Goal: Task Accomplishment & Management: Manage account settings

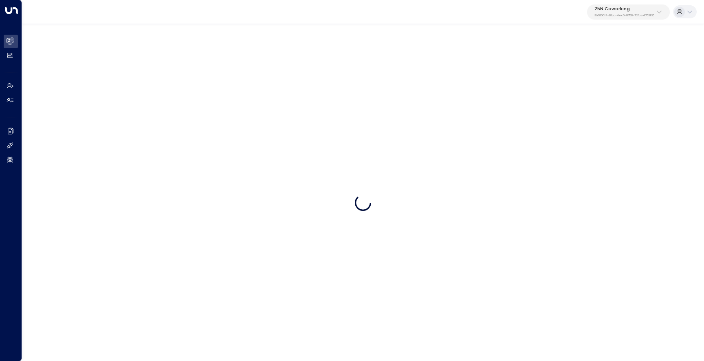
click at [652, 13] on div "25N Coworking 3b9800f4-81ca-4ec0-8758-72fbe4763f36" at bounding box center [625, 12] width 60 height 11
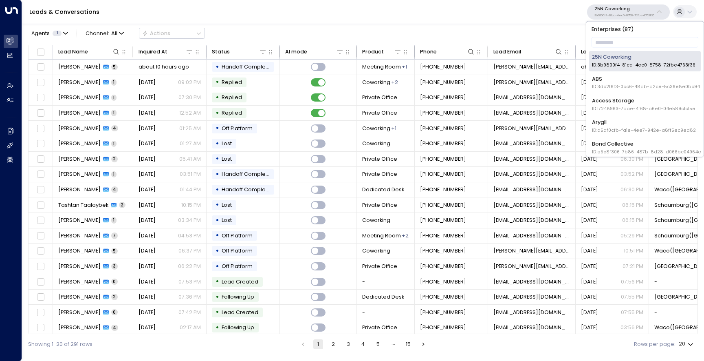
click at [629, 35] on div "Enterprises ( 87 ) ​ 25N Coworking ID: 3b9800f4-81ca-4ec0-8758-72fbe4763f36 ABS…" at bounding box center [645, 88] width 117 height 135
click at [628, 39] on input "text" at bounding box center [645, 42] width 107 height 14
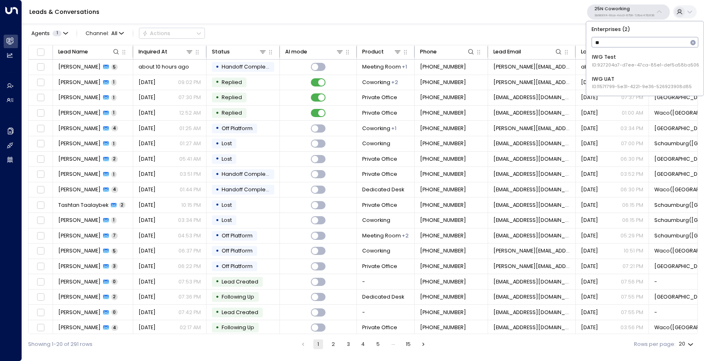
type input "***"
click at [627, 57] on div "IWG Test ID: 927204a7-d7ee-47ca-85e1-def5a58ba506" at bounding box center [645, 60] width 107 height 15
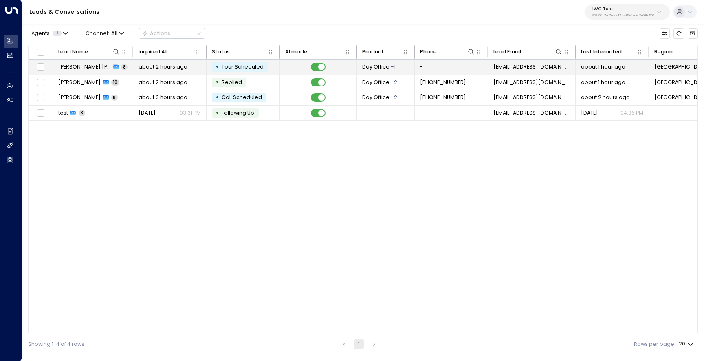
click at [95, 72] on td "[PERSON_NAME] [PERSON_NAME] 8" at bounding box center [93, 67] width 80 height 15
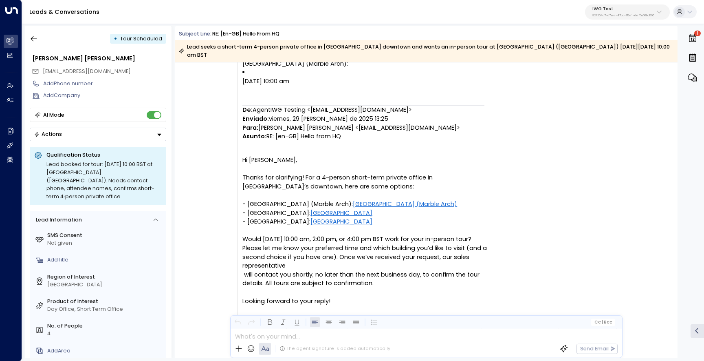
scroll to position [1270, 0]
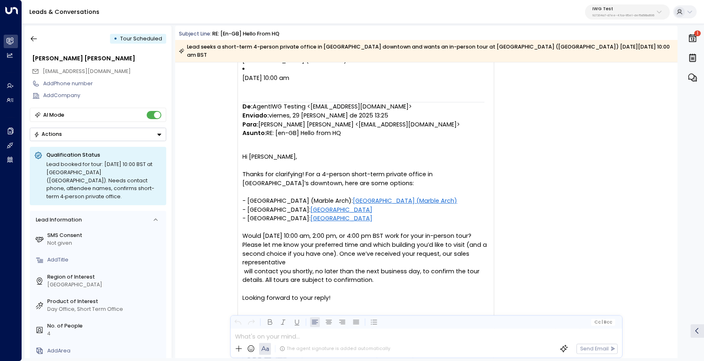
click at [696, 78] on icon "button" at bounding box center [694, 78] width 5 height 5
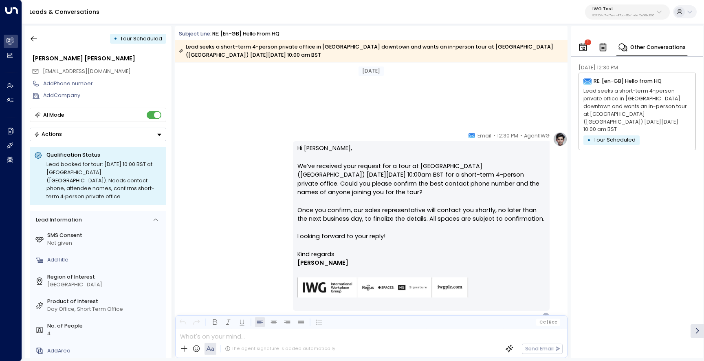
scroll to position [1664, 0]
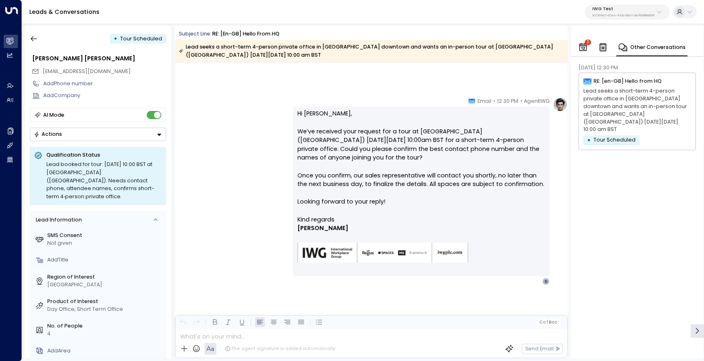
click at [352, 130] on div "AgentIWG • 12:30 PM • Email Hi [PERSON_NAME], We’ve received your request for a…" at bounding box center [371, 191] width 393 height 188
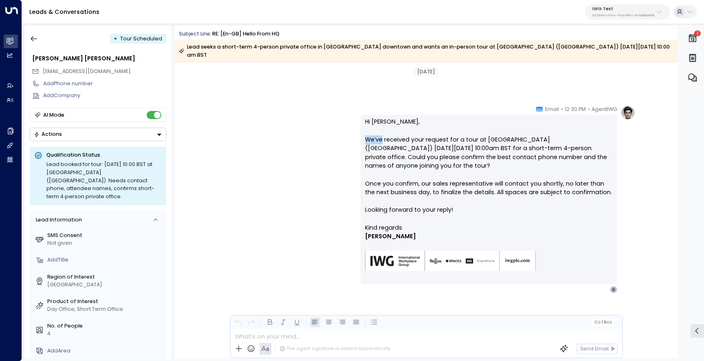
click at [352, 130] on div "AgentIWG • 12:30 PM • Email Hi [PERSON_NAME], We’ve received your request for a…" at bounding box center [426, 199] width 418 height 188
click at [377, 130] on p "Hi [PERSON_NAME], We’ve received your request for a tour at [GEOGRAPHIC_DATA] (…" at bounding box center [489, 170] width 248 height 106
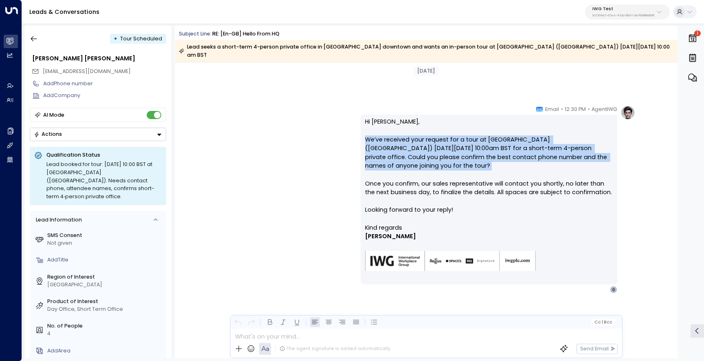
click at [383, 132] on p "Hi [PERSON_NAME], We’ve received your request for a tour at [GEOGRAPHIC_DATA] (…" at bounding box center [489, 170] width 248 height 106
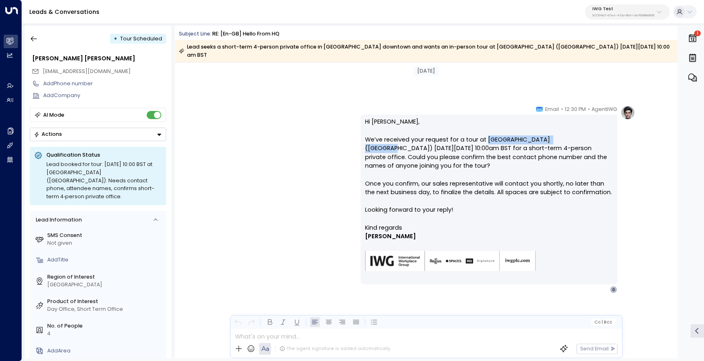
drag, startPoint x: 565, startPoint y: 132, endPoint x: 485, endPoint y: 130, distance: 80.3
click at [485, 130] on p "Hi [PERSON_NAME], We’ve received your request for a tour at [GEOGRAPHIC_DATA] (…" at bounding box center [489, 170] width 248 height 106
copy p "[GEOGRAPHIC_DATA] (Marble Arch)"
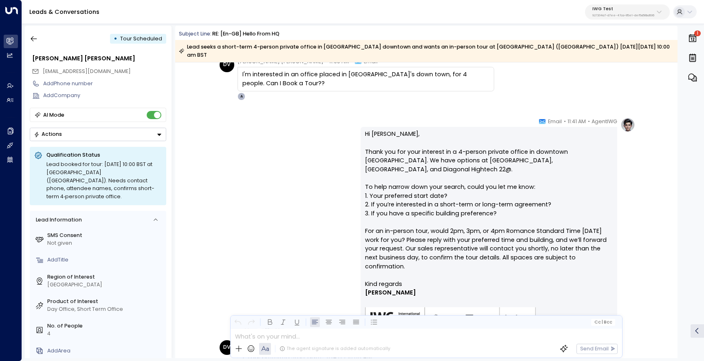
scroll to position [315, 0]
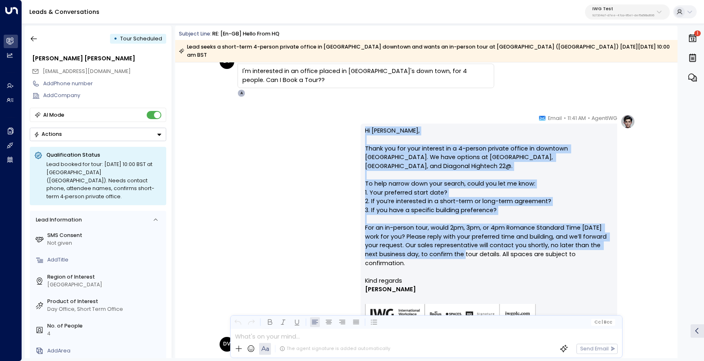
drag, startPoint x: 439, startPoint y: 241, endPoint x: 360, endPoint y: 119, distance: 145.0
click at [361, 124] on div "Hi [PERSON_NAME], Thank you for your interest in a 4-person private office in d…" at bounding box center [489, 231] width 257 height 214
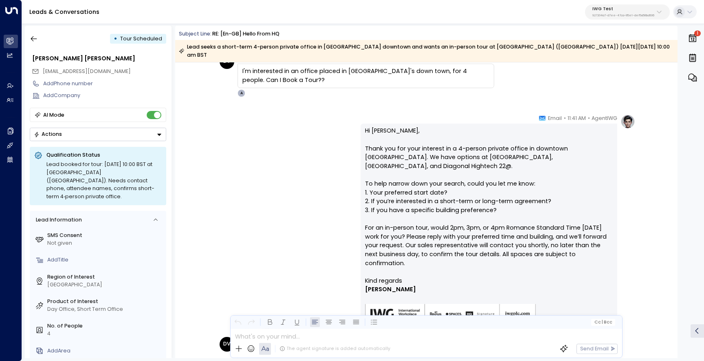
click at [455, 246] on p "Hi [PERSON_NAME], Thank you for your interest in a 4-person private office in d…" at bounding box center [489, 201] width 248 height 150
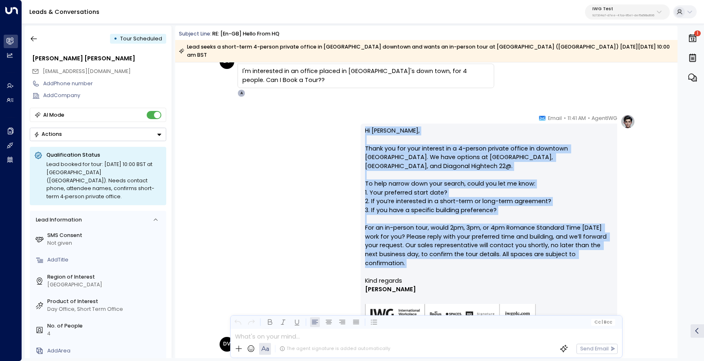
drag, startPoint x: 438, startPoint y: 247, endPoint x: 363, endPoint y: 120, distance: 147.5
click at [363, 124] on div "Hi [PERSON_NAME], Thank you for your interest in a 4-person private office in d…" at bounding box center [489, 231] width 257 height 214
copy p "Hi [PERSON_NAME], Thank you for your interest in a 4-person private office in d…"
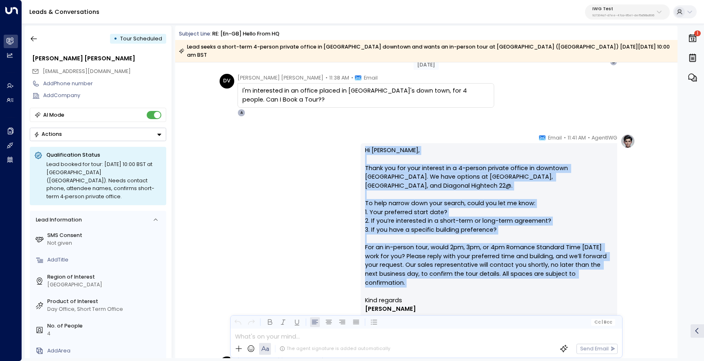
scroll to position [288, 0]
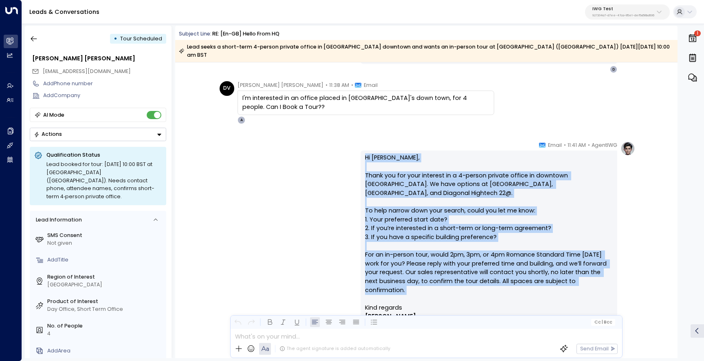
click at [574, 191] on p "Hi [PERSON_NAME], Thank you for your interest in a 4-person private office in d…" at bounding box center [489, 228] width 248 height 150
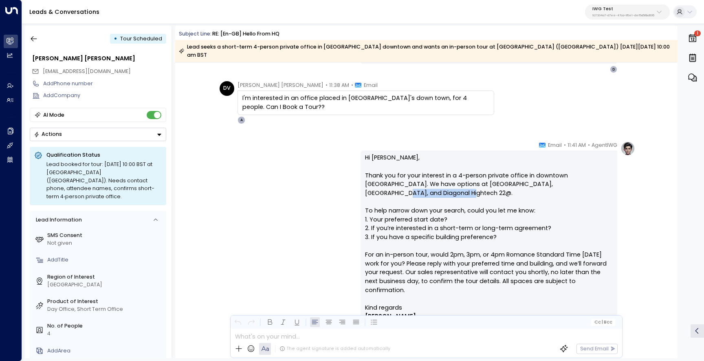
drag, startPoint x: 592, startPoint y: 177, endPoint x: 528, endPoint y: 175, distance: 64.8
click at [528, 175] on p "Hi [PERSON_NAME], Thank you for your interest in a 4-person private office in d…" at bounding box center [489, 228] width 248 height 150
copy p "Diagonal Hightech 22@"
click at [535, 206] on p "Hi [PERSON_NAME], Thank you for your interest in a 4-person private office in d…" at bounding box center [489, 228] width 248 height 150
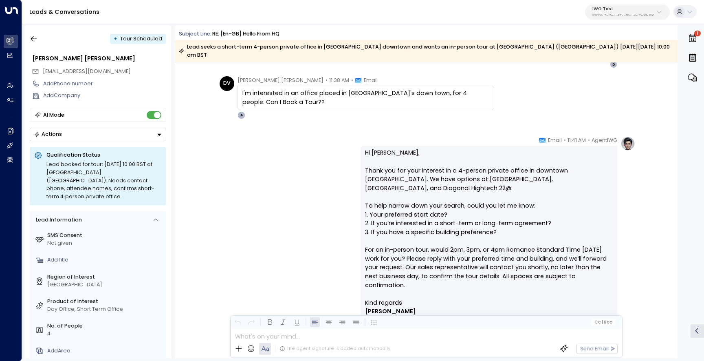
scroll to position [302, 0]
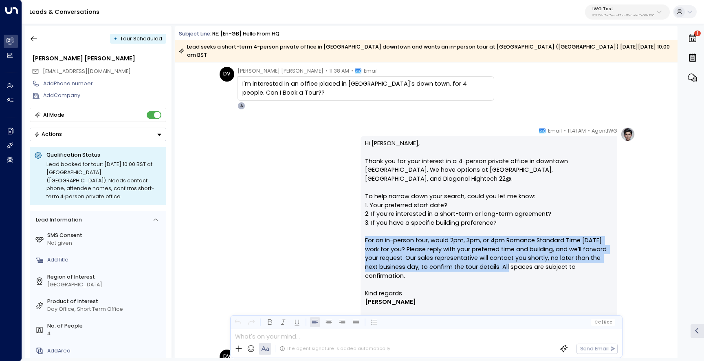
drag, startPoint x: 484, startPoint y: 251, endPoint x: 364, endPoint y: 223, distance: 123.0
click at [365, 223] on p "Hi [PERSON_NAME], Thank you for your interest in a 4-person private office in d…" at bounding box center [489, 214] width 248 height 150
copy p "For an in-person tour, would 2pm, 3pm, or 4pm Romance Standard Time [DATE] work…"
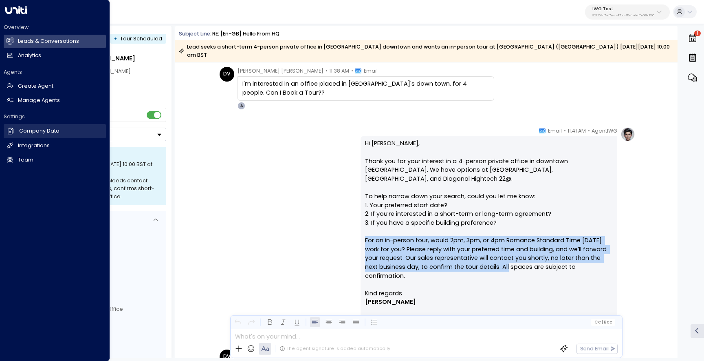
click at [25, 128] on h2 "Company Data" at bounding box center [39, 131] width 40 height 8
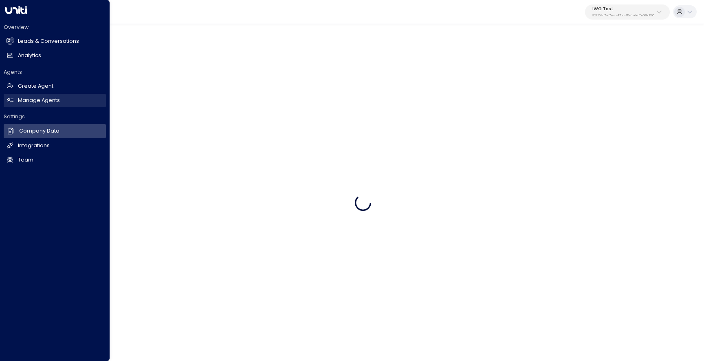
click at [40, 98] on h2 "Manage Agents" at bounding box center [39, 101] width 42 height 8
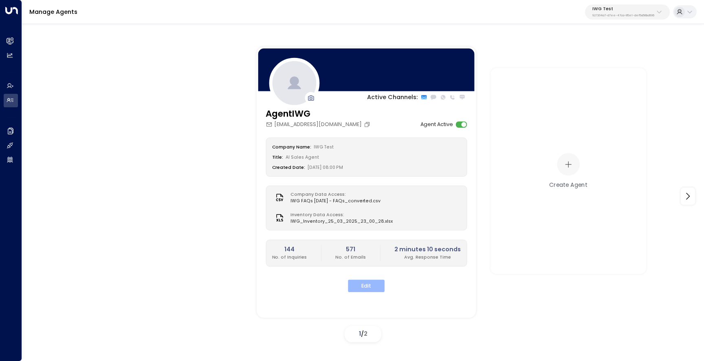
click at [361, 283] on button "Edit" at bounding box center [366, 286] width 37 height 13
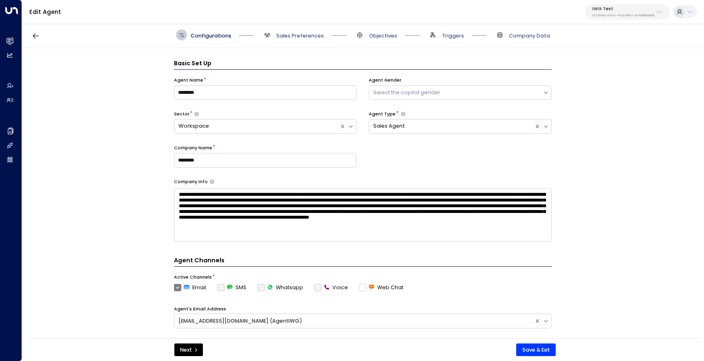
scroll to position [11, 0]
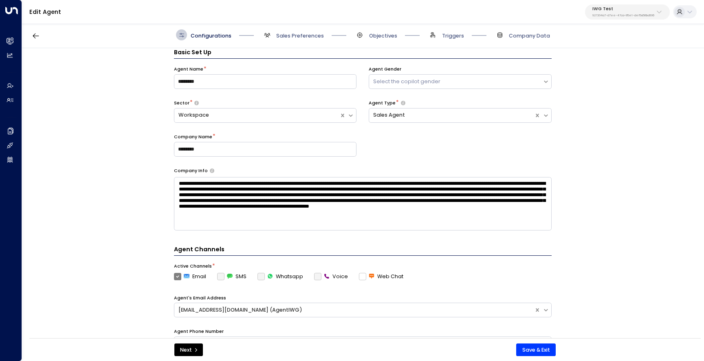
click at [299, 31] on span "Sales Preferences" at bounding box center [293, 34] width 62 height 11
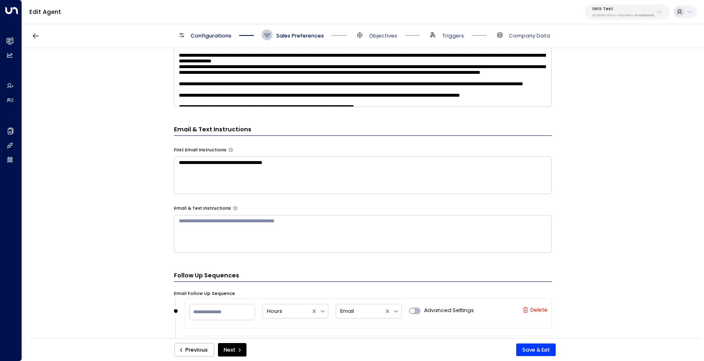
scroll to position [252, 0]
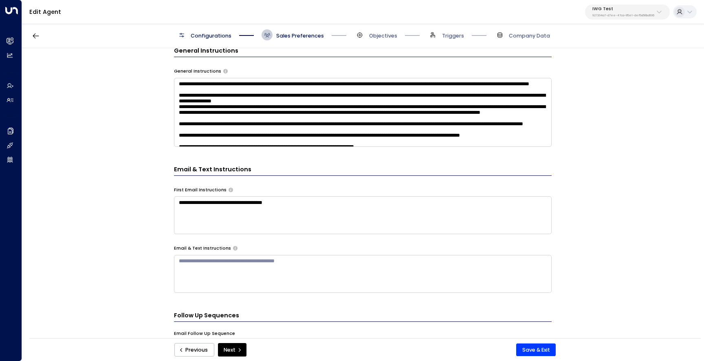
click at [234, 132] on textarea at bounding box center [363, 112] width 378 height 69
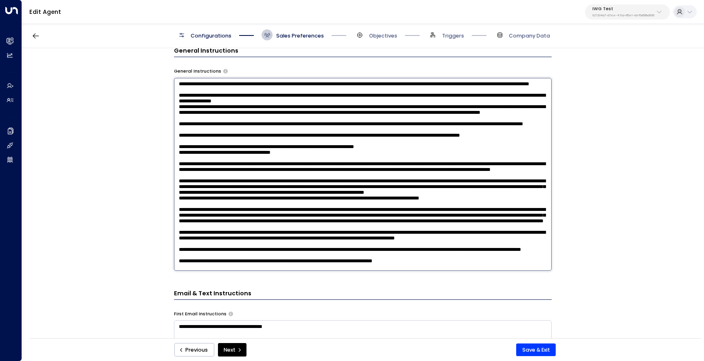
click at [234, 132] on textarea at bounding box center [363, 174] width 378 height 193
click at [262, 180] on textarea at bounding box center [363, 174] width 378 height 193
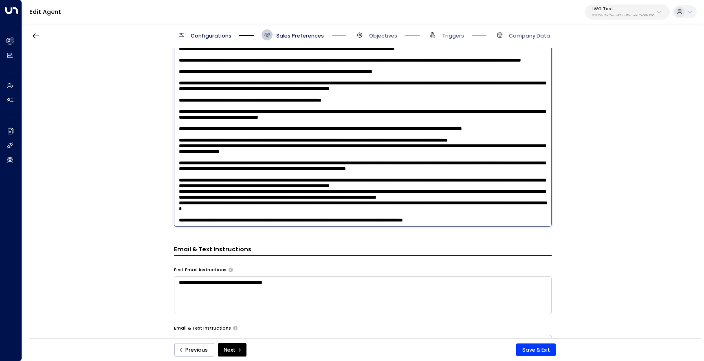
scroll to position [175, 0]
click at [287, 204] on textarea at bounding box center [363, 130] width 378 height 193
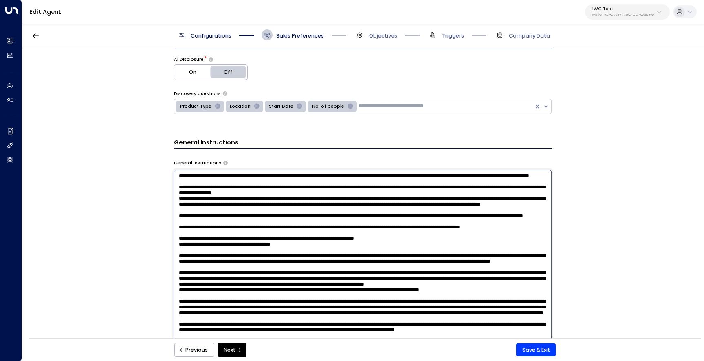
scroll to position [155, 0]
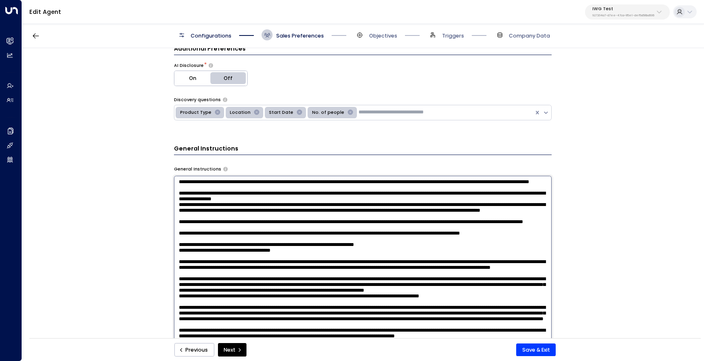
click at [179, 183] on textarea at bounding box center [363, 272] width 378 height 193
paste textarea "**********"
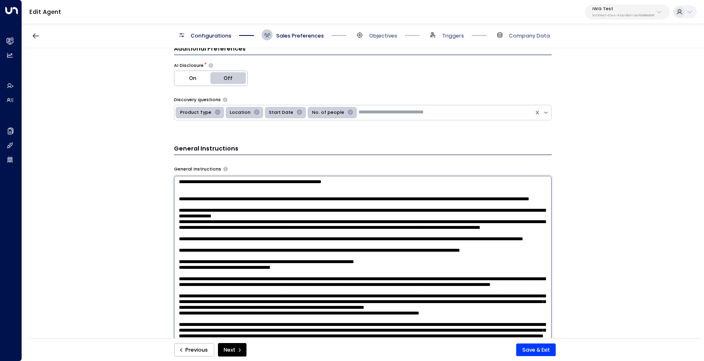
click at [230, 201] on textarea at bounding box center [363, 272] width 378 height 193
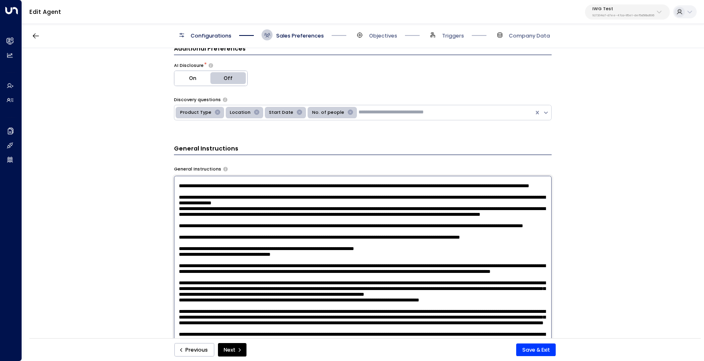
scroll to position [0, 0]
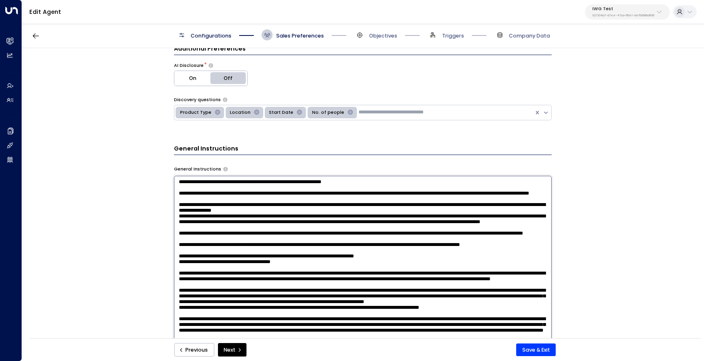
drag, startPoint x: 209, startPoint y: 191, endPoint x: 166, endPoint y: 180, distance: 44.9
click at [165, 181] on div "**********" at bounding box center [363, 195] width 682 height 295
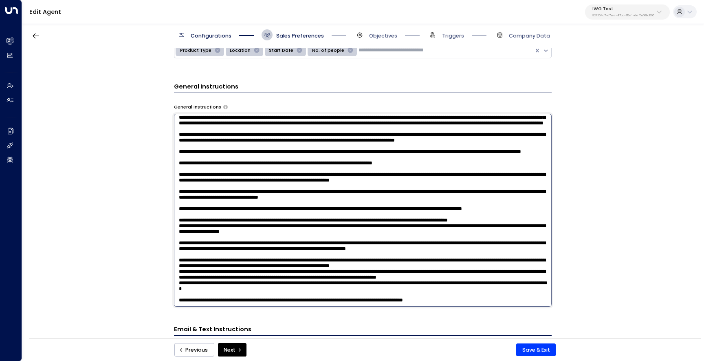
scroll to position [218, 0]
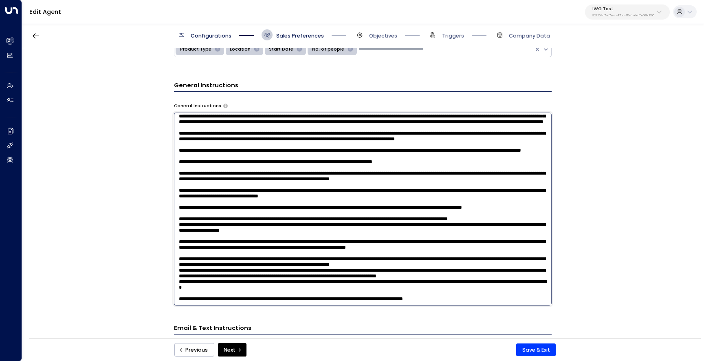
click at [298, 274] on textarea at bounding box center [363, 209] width 378 height 193
click at [261, 291] on textarea at bounding box center [363, 209] width 378 height 193
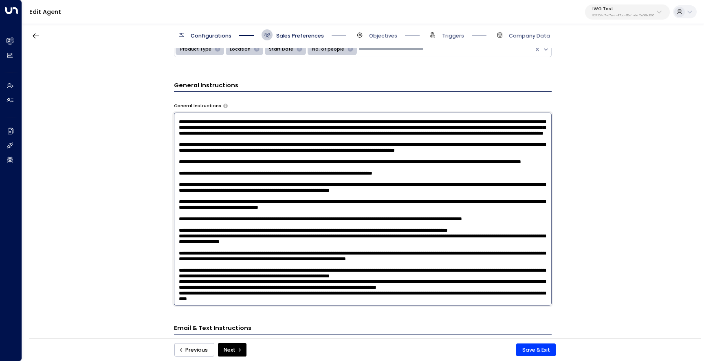
scroll to position [318, 0]
click at [493, 229] on textarea at bounding box center [363, 209] width 378 height 193
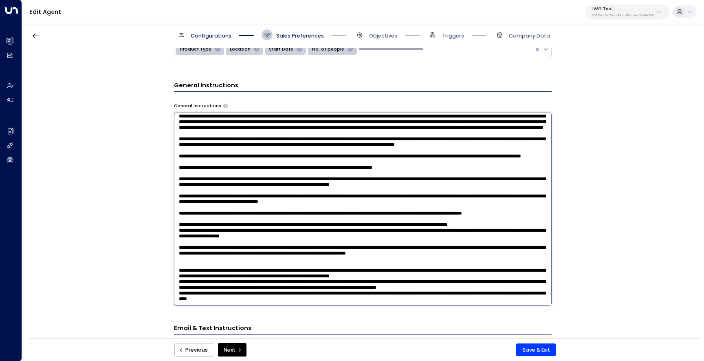
scroll to position [325, 0]
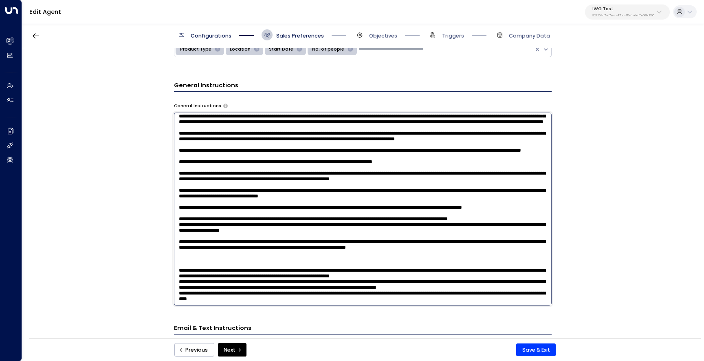
paste textarea "**********"
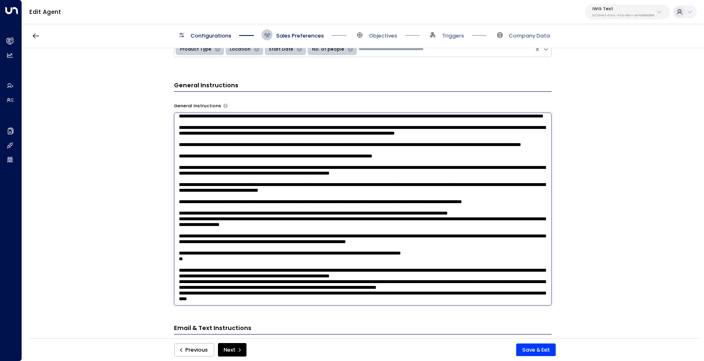
click at [516, 238] on textarea at bounding box center [363, 209] width 378 height 193
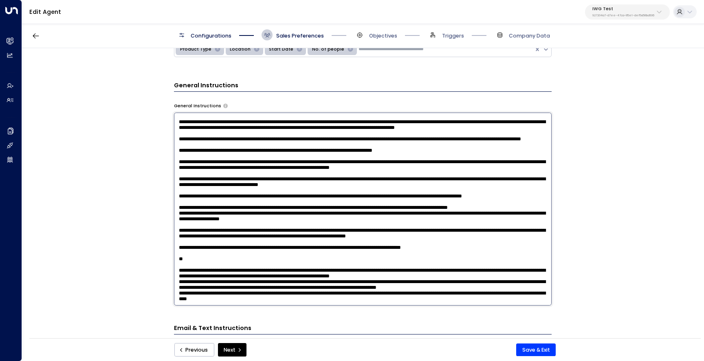
click at [212, 253] on textarea at bounding box center [363, 209] width 378 height 193
drag, startPoint x: 185, startPoint y: 242, endPoint x: 178, endPoint y: 242, distance: 6.5
click at [178, 242] on textarea at bounding box center [363, 209] width 378 height 193
click at [435, 251] on textarea at bounding box center [363, 209] width 378 height 193
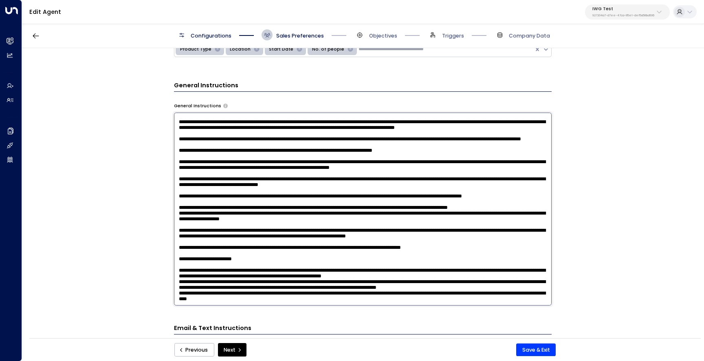
click at [309, 281] on textarea at bounding box center [363, 209] width 378 height 193
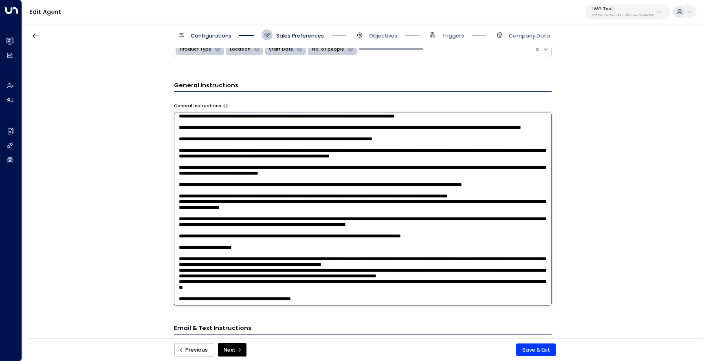
click at [210, 291] on textarea at bounding box center [363, 209] width 378 height 193
click at [328, 296] on textarea at bounding box center [363, 209] width 378 height 193
click at [253, 228] on textarea at bounding box center [363, 209] width 378 height 193
click at [323, 278] on textarea at bounding box center [363, 209] width 378 height 193
click at [355, 280] on textarea at bounding box center [363, 209] width 378 height 193
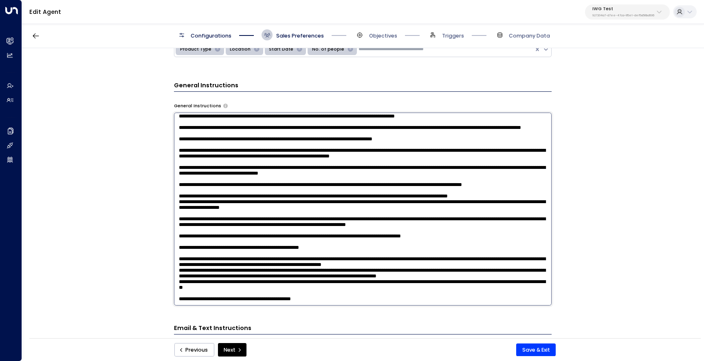
scroll to position [361, 0]
click at [336, 286] on textarea at bounding box center [363, 209] width 378 height 193
drag, startPoint x: 478, startPoint y: 245, endPoint x: 428, endPoint y: 246, distance: 50.2
click at [428, 246] on textarea at bounding box center [363, 209] width 378 height 193
click at [459, 283] on textarea at bounding box center [363, 209] width 378 height 193
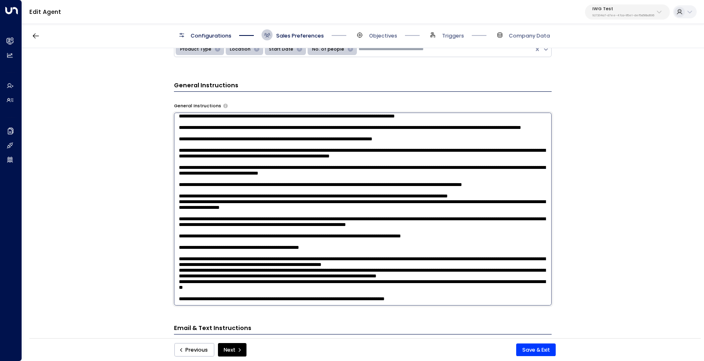
paste textarea "**********"
click at [311, 286] on textarea at bounding box center [363, 209] width 378 height 193
click at [199, 294] on textarea at bounding box center [363, 209] width 378 height 193
type textarea "**********"
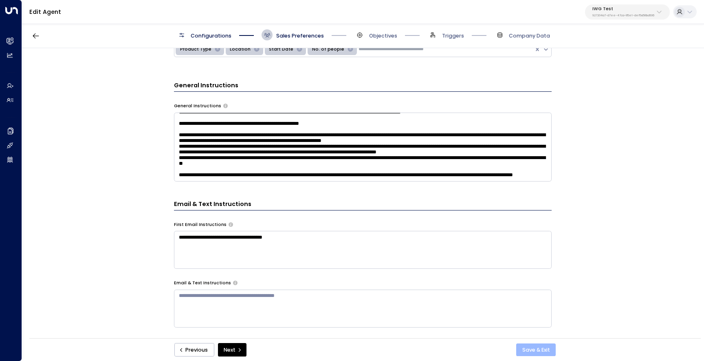
click at [530, 351] on button "Save & Exit" at bounding box center [537, 349] width 40 height 13
